Goal: Task Accomplishment & Management: Use online tool/utility

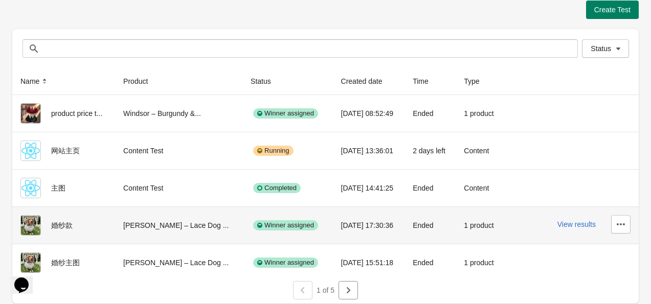
scroll to position [12, 0]
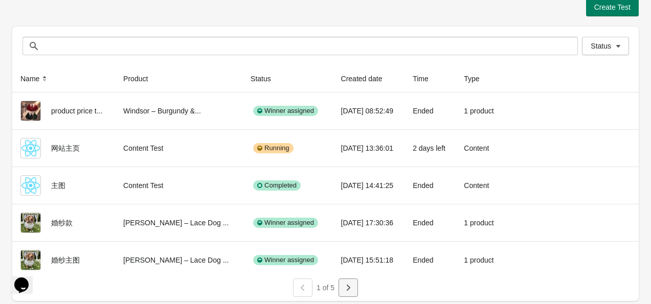
click at [347, 286] on icon "button" at bounding box center [348, 288] width 10 height 10
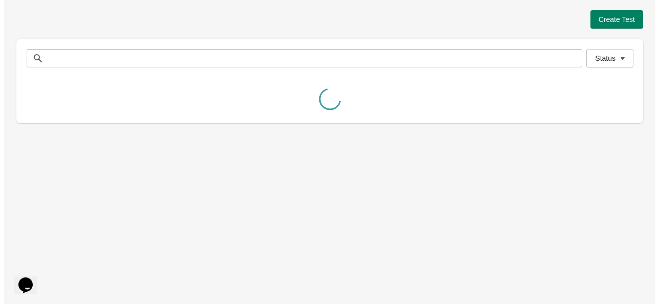
scroll to position [0, 0]
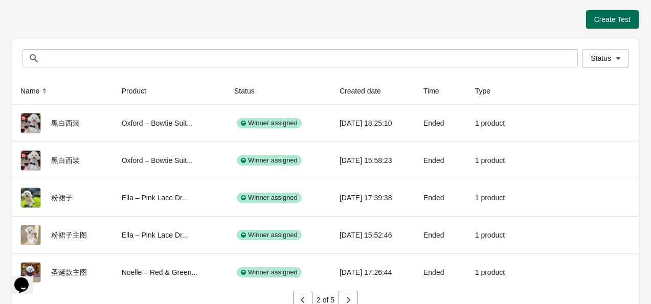
click at [613, 19] on span "Create Test" at bounding box center [613, 19] width 36 height 8
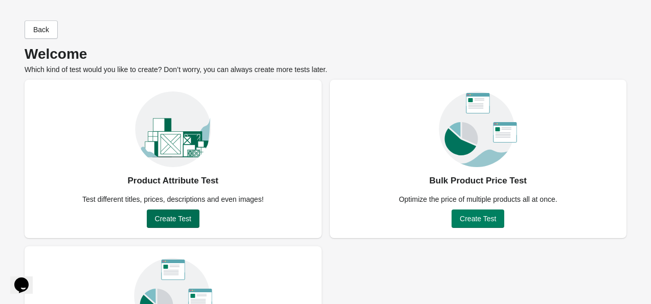
click at [186, 221] on span "Create Test" at bounding box center [173, 219] width 36 height 8
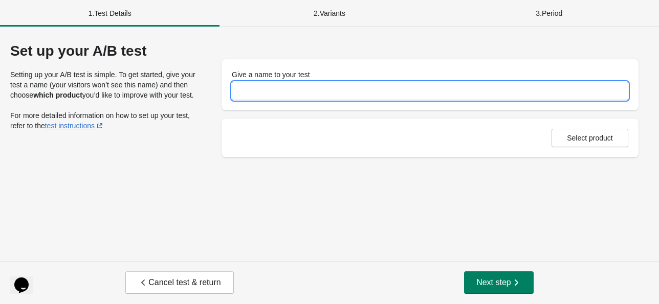
click at [306, 87] on input "Give a name to your test" at bounding box center [430, 91] width 397 height 18
type input "******"
click at [588, 145] on button "Select product" at bounding box center [590, 138] width 77 height 18
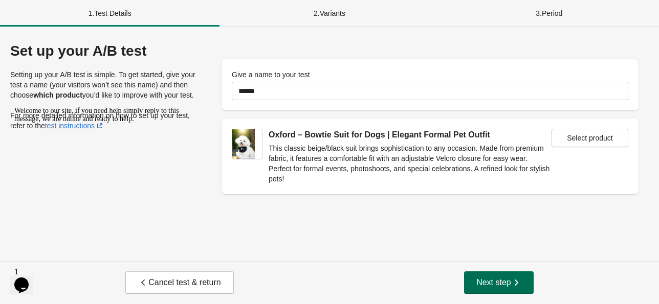
click at [497, 285] on span "Next step" at bounding box center [498, 283] width 45 height 10
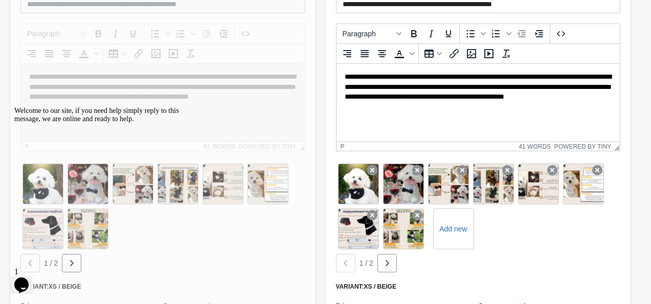
scroll to position [256, 0]
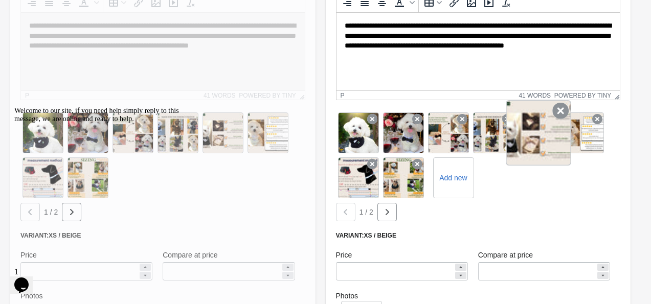
click at [537, 142] on div at bounding box center [538, 132] width 65 height 65
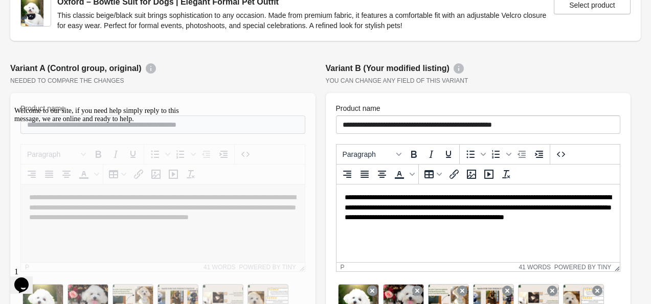
scroll to position [102, 0]
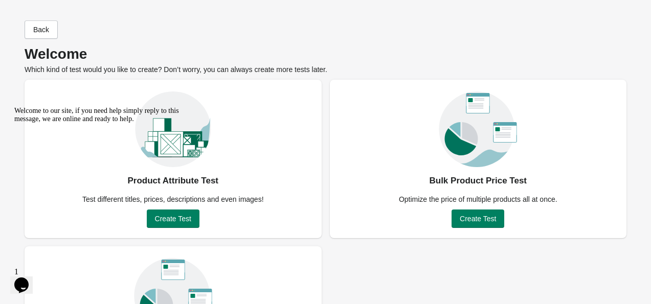
drag, startPoint x: 176, startPoint y: 221, endPoint x: 200, endPoint y: 316, distance: 98.7
click at [176, 123] on div "Welcome to our site, if you need help simply reply to this message, we are onli…" at bounding box center [106, 115] width 184 height 16
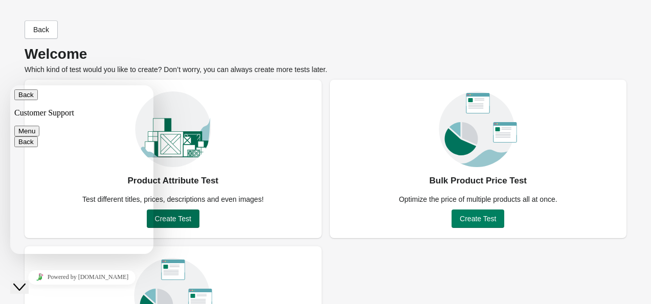
click at [186, 219] on span "Create Test" at bounding box center [173, 219] width 36 height 8
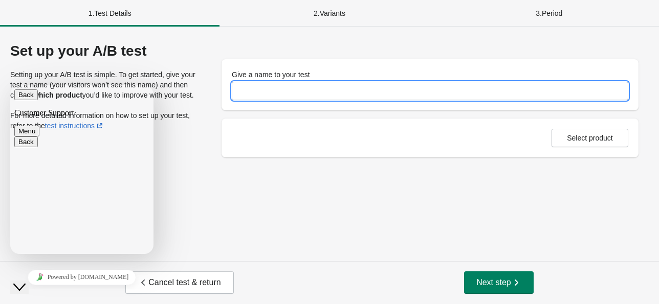
click at [265, 90] on input "Give a name to your test" at bounding box center [430, 91] width 397 height 18
type input "*****"
click at [605, 139] on span "Select product" at bounding box center [590, 138] width 46 height 8
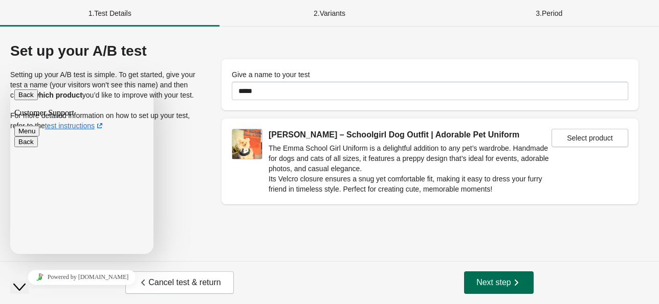
click at [496, 282] on span "Next step" at bounding box center [498, 283] width 45 height 10
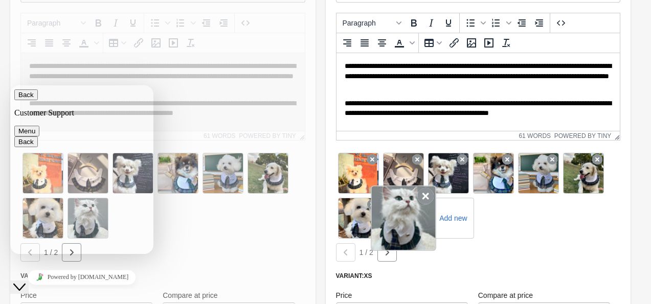
scroll to position [256, 0]
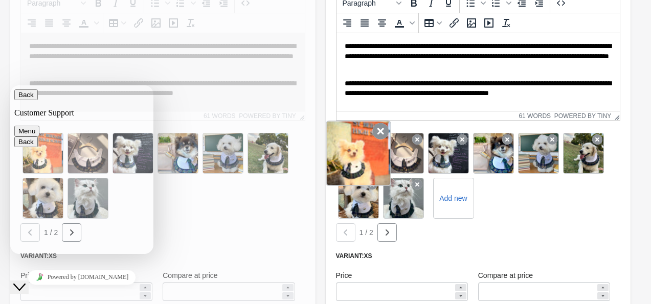
drag, startPoint x: 405, startPoint y: 154, endPoint x: 379, endPoint y: 147, distance: 26.9
click at [344, 150] on div "Add new" at bounding box center [478, 176] width 285 height 90
drag, startPoint x: 399, startPoint y: 147, endPoint x: 360, endPoint y: 154, distance: 40.0
click at [358, 141] on div "Add new" at bounding box center [478, 176] width 285 height 90
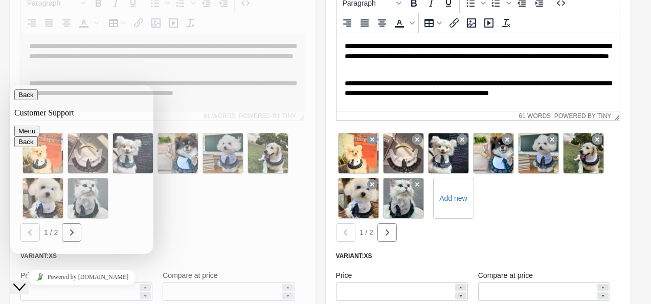
click at [26, 281] on icon "Close Chat This icon closes the chat window." at bounding box center [19, 287] width 12 height 12
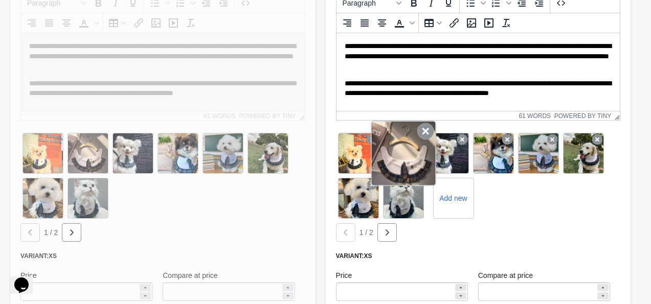
click at [424, 123] on icon at bounding box center [426, 131] width 16 height 16
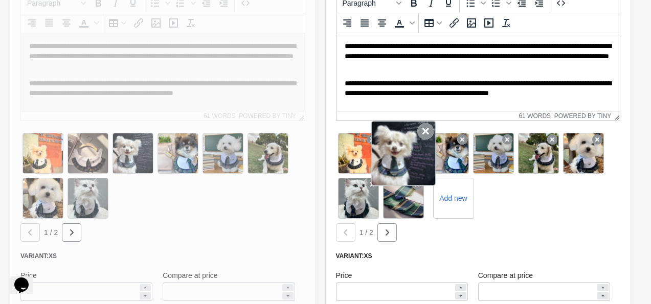
click at [419, 124] on icon at bounding box center [426, 131] width 16 height 16
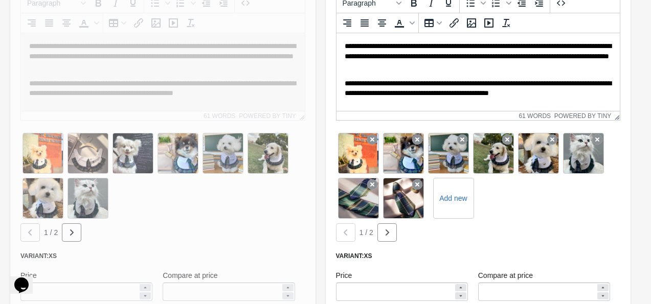
click at [419, 135] on icon at bounding box center [417, 140] width 10 height 10
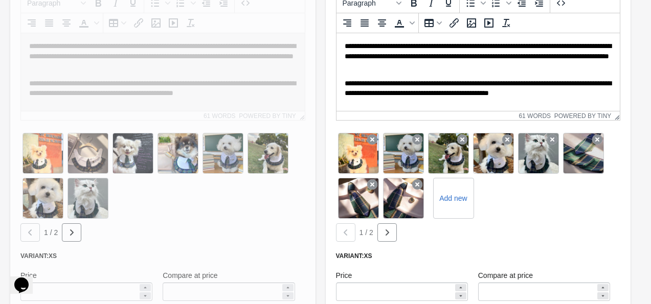
click at [419, 135] on icon at bounding box center [417, 140] width 10 height 10
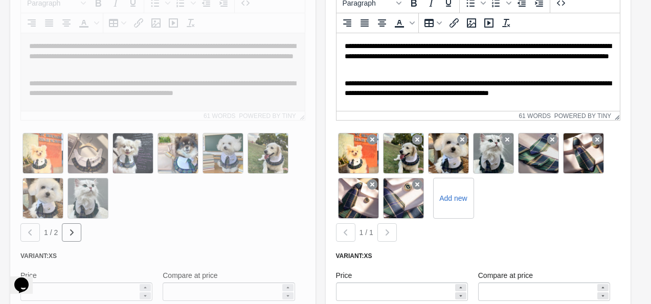
click at [419, 135] on icon at bounding box center [417, 140] width 10 height 10
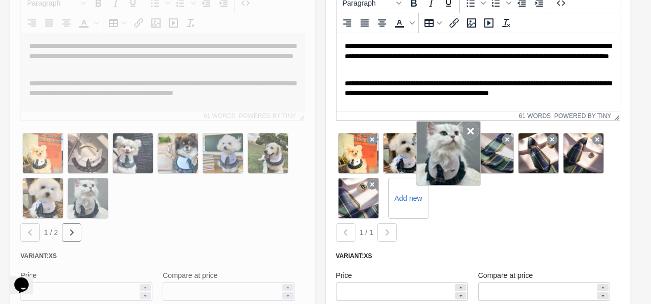
click at [419, 135] on icon at bounding box center [417, 140] width 10 height 10
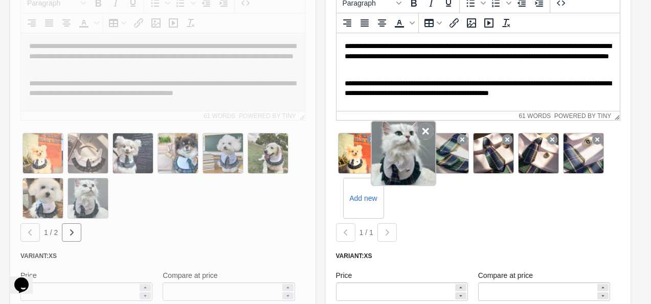
click at [419, 124] on icon at bounding box center [426, 131] width 16 height 16
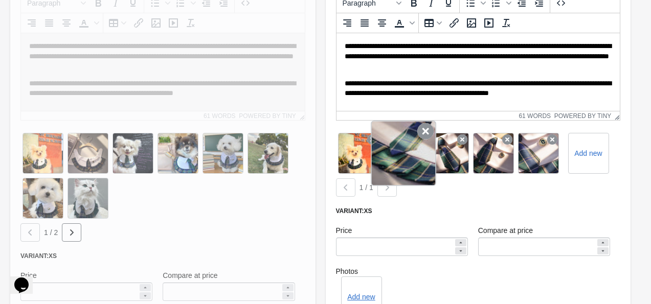
click at [422, 125] on icon at bounding box center [426, 131] width 16 height 16
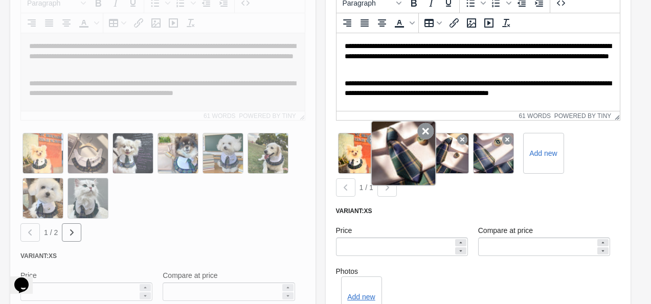
click at [422, 123] on icon at bounding box center [426, 131] width 16 height 16
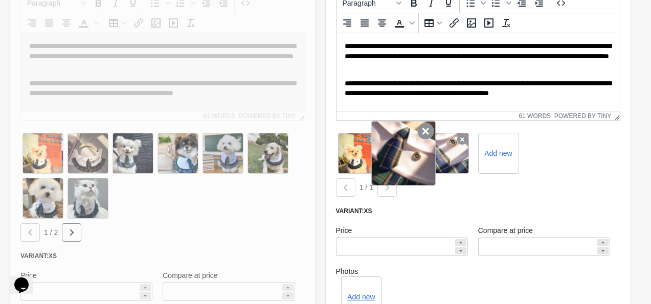
click at [422, 123] on icon at bounding box center [426, 131] width 16 height 16
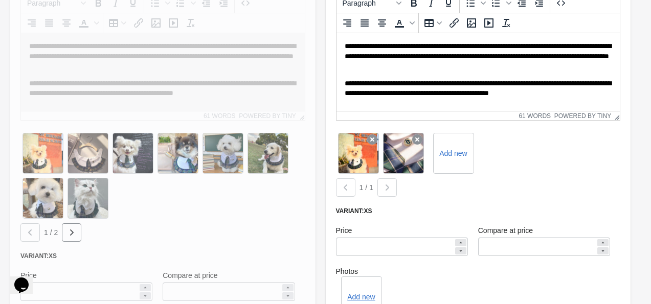
click at [422, 135] on icon at bounding box center [417, 140] width 10 height 10
click at [420, 145] on label "Add new" at bounding box center [408, 153] width 45 height 16
click at [405, 145] on label "Add new" at bounding box center [408, 153] width 45 height 16
click at [0, 0] on input "Add new" at bounding box center [0, 0] width 0 height 0
click at [456, 145] on label "Add new" at bounding box center [453, 153] width 45 height 16
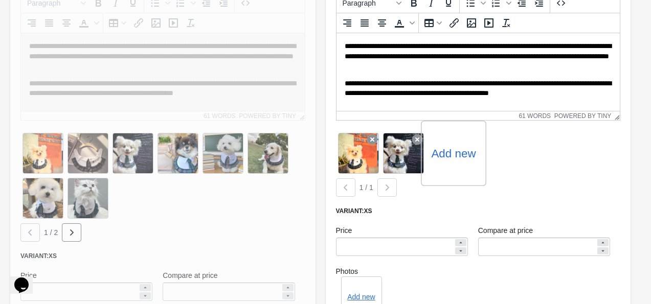
click at [0, 0] on input "Add new" at bounding box center [0, 0] width 0 height 0
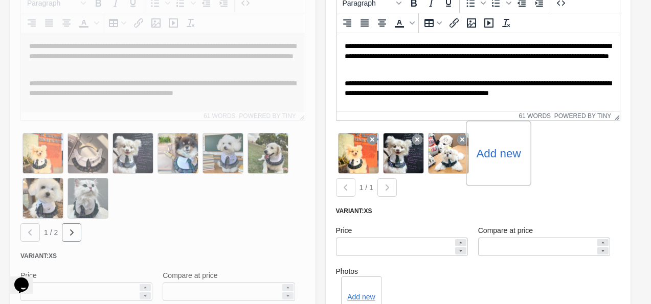
click at [500, 147] on label "Add new" at bounding box center [498, 153] width 45 height 16
click at [0, 0] on input "Add new" at bounding box center [0, 0] width 0 height 0
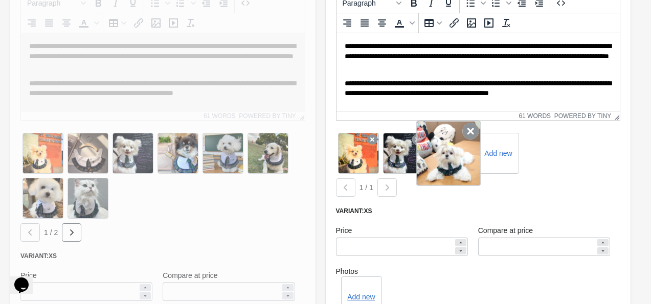
click at [466, 123] on icon at bounding box center [471, 131] width 16 height 16
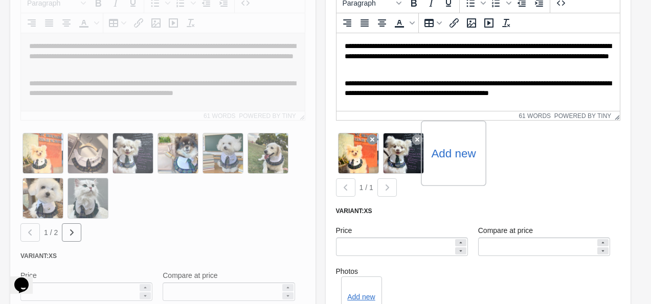
click at [451, 145] on label "Add new" at bounding box center [453, 153] width 45 height 16
click at [0, 0] on input "Add new" at bounding box center [0, 0] width 0 height 0
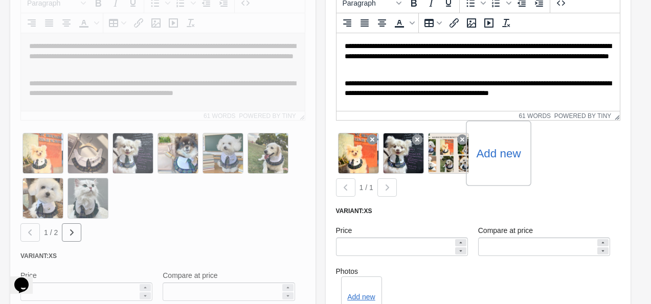
click at [491, 147] on label "Add new" at bounding box center [498, 153] width 45 height 16
click at [0, 0] on input "Add new" at bounding box center [0, 0] width 0 height 0
click at [553, 145] on label "Add new" at bounding box center [543, 153] width 45 height 16
click at [0, 0] on input "Add new" at bounding box center [0, 0] width 0 height 0
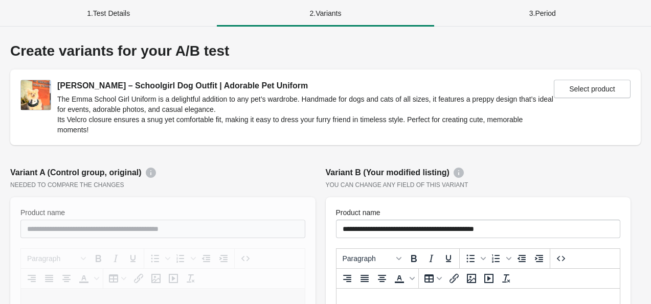
scroll to position [256, 0]
